Goal: Information Seeking & Learning: Check status

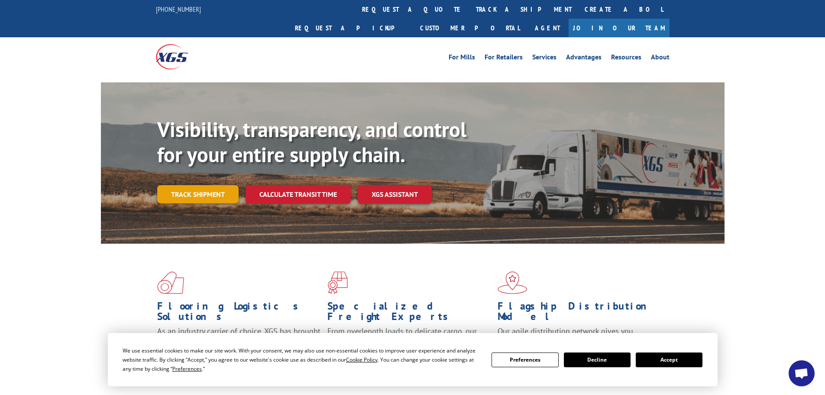
click at [200, 185] on link "Track shipment" at bounding box center [197, 194] width 81 height 18
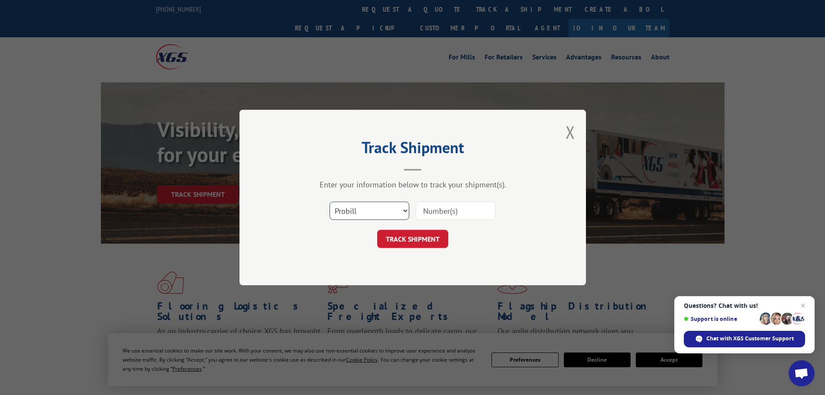
click at [389, 213] on select "Select category... Probill BOL PO" at bounding box center [370, 210] width 80 height 18
select select "bol"
click at [330, 201] on select "Select category... Probill BOL PO" at bounding box center [370, 210] width 80 height 18
click at [433, 218] on input at bounding box center [456, 210] width 80 height 18
type input "2860700"
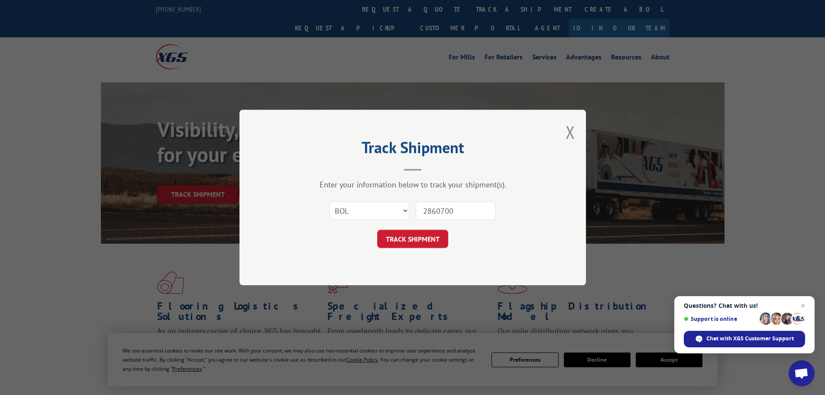
click button "TRACK SHIPMENT" at bounding box center [412, 239] width 71 height 18
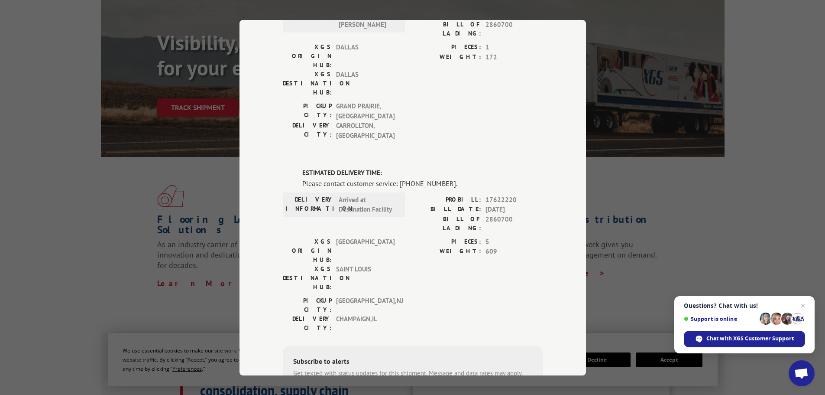
scroll to position [130, 0]
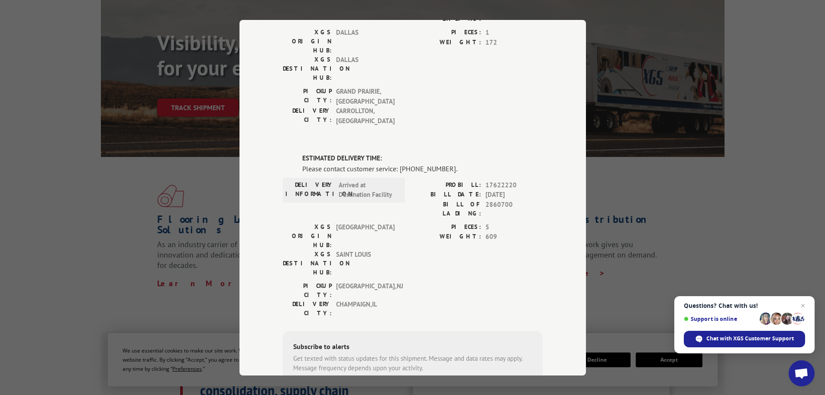
click at [716, 154] on div "Track Shipment DELIVERED DELIVERY INFORMATION: [DATE] 06:34 am [PERSON_NAME] PR…" at bounding box center [412, 197] width 825 height 395
click at [771, 252] on div "Track Shipment DELIVERED DELIVERY INFORMATION: [DATE] 06:34 am [PERSON_NAME] PR…" at bounding box center [412, 197] width 825 height 395
